Goal: Task Accomplishment & Management: Use online tool/utility

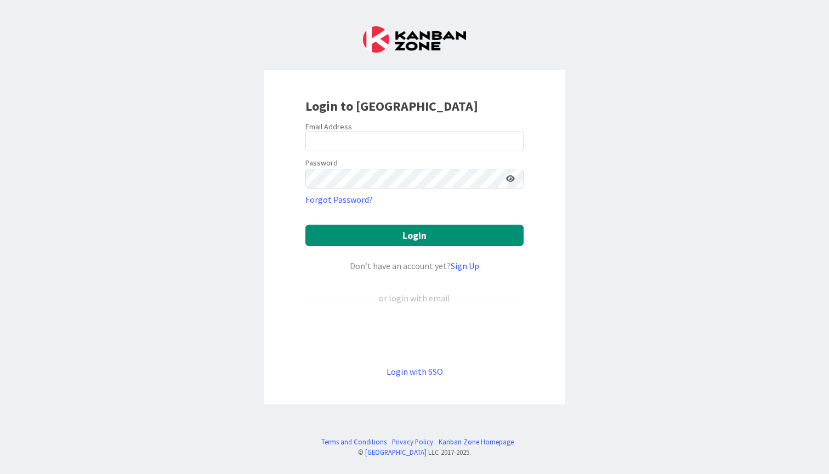
click at [514, 144] on keeper-lock "Open Keeper Popup" at bounding box center [511, 141] width 13 height 13
type input "[EMAIL_ADDRESS][DOMAIN_NAME]"
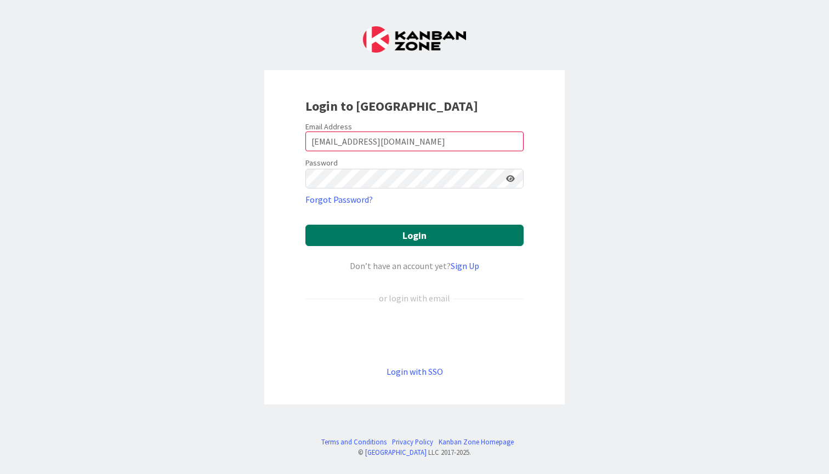
click at [434, 240] on button "Login" at bounding box center [414, 235] width 218 height 21
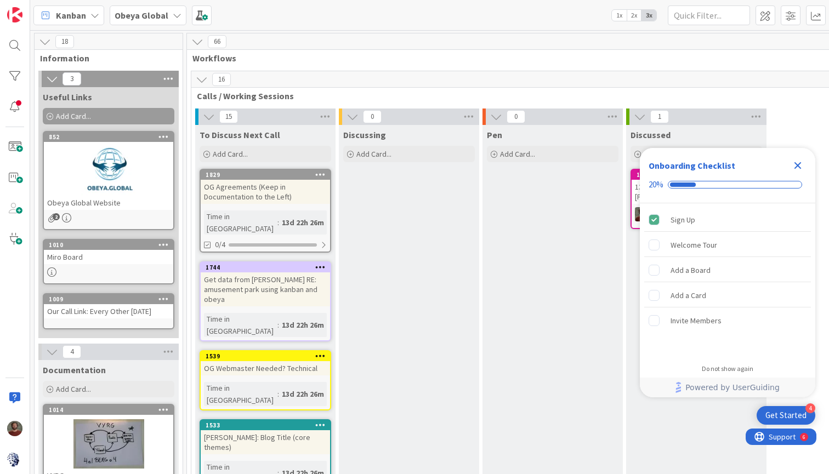
click at [804, 167] on div "Close Checklist" at bounding box center [798, 166] width 18 height 18
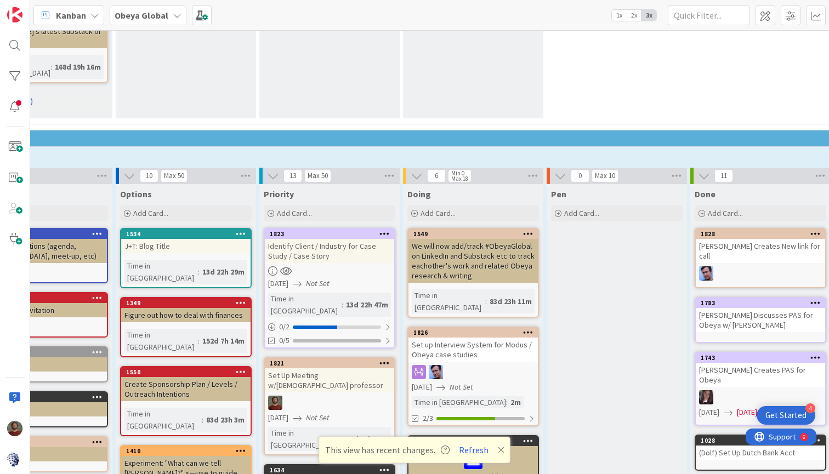
scroll to position [950, 222]
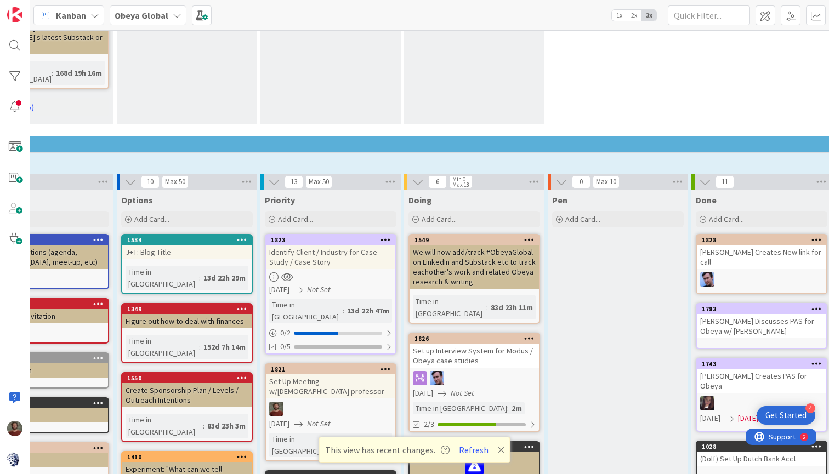
click at [352, 234] on link "1823 Identify Client / Industry for Case Study / Case Story [DATE] Not Set Time…" at bounding box center [331, 294] width 132 height 121
click at [353, 273] on div at bounding box center [330, 277] width 129 height 9
click at [390, 170] on body "4 Get Started Kanban Obeya Global 1x 2x 3x 18 Information 3 Useful Links Add Ca…" at bounding box center [414, 237] width 829 height 474
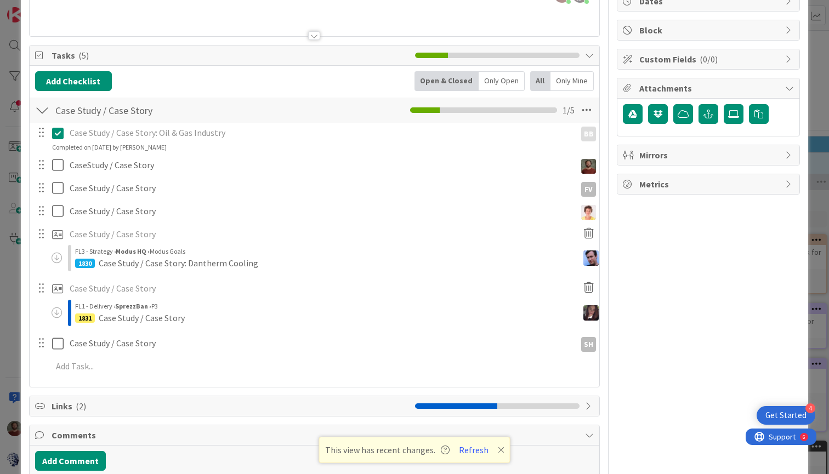
scroll to position [121, 0]
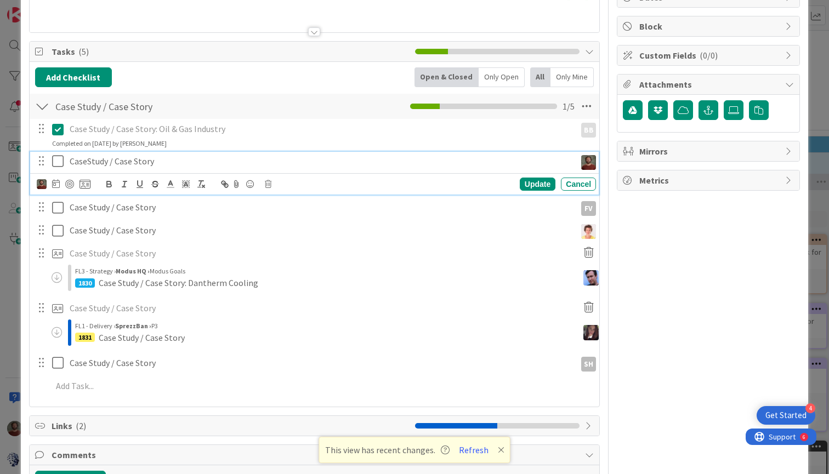
click at [60, 160] on icon at bounding box center [58, 161] width 12 height 13
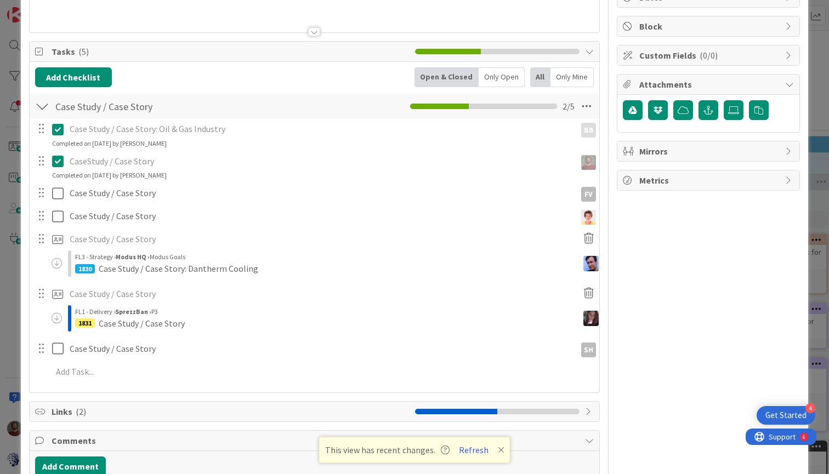
click at [60, 160] on icon at bounding box center [58, 161] width 12 height 13
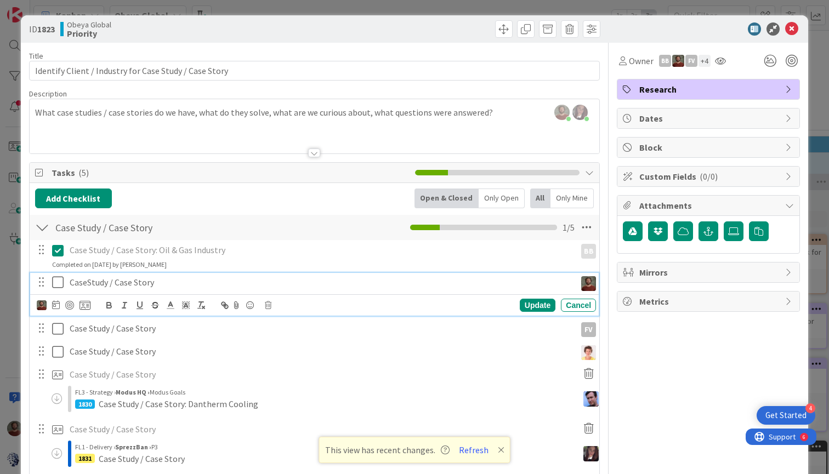
scroll to position [0, 0]
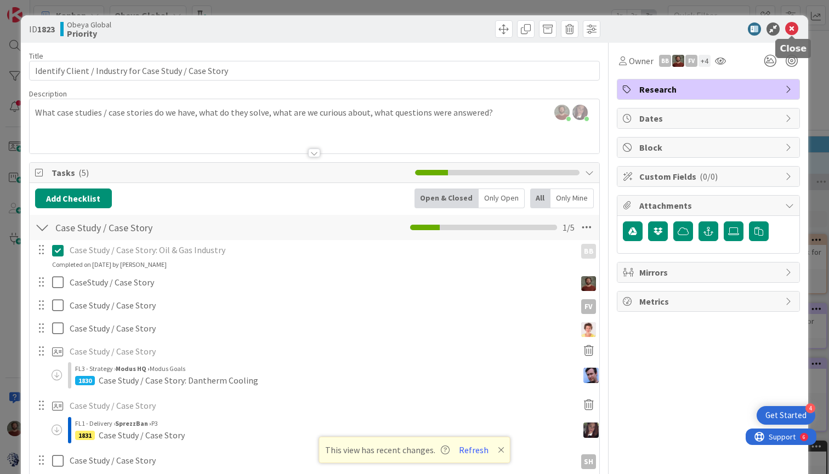
click at [796, 27] on icon at bounding box center [791, 28] width 13 height 13
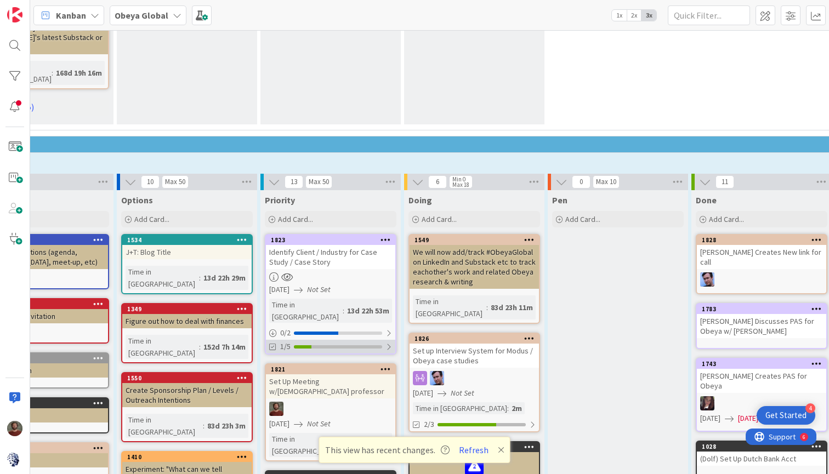
click at [391, 343] on div at bounding box center [389, 347] width 7 height 9
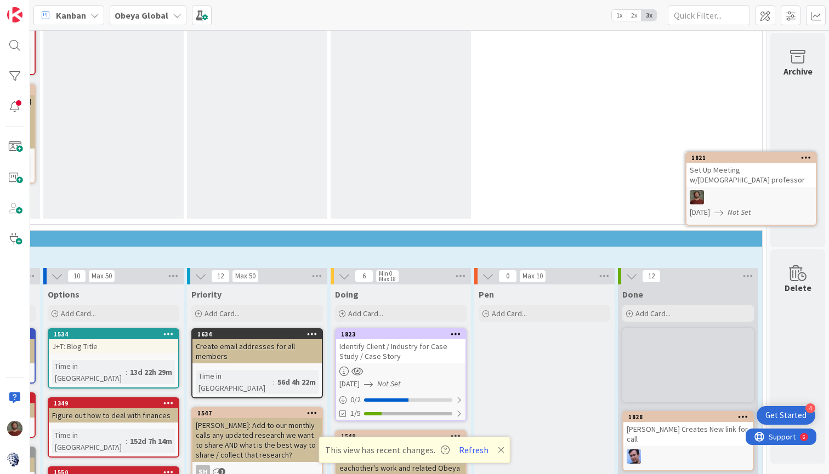
scroll to position [855, 296]
